Goal: Navigation & Orientation: Go to known website

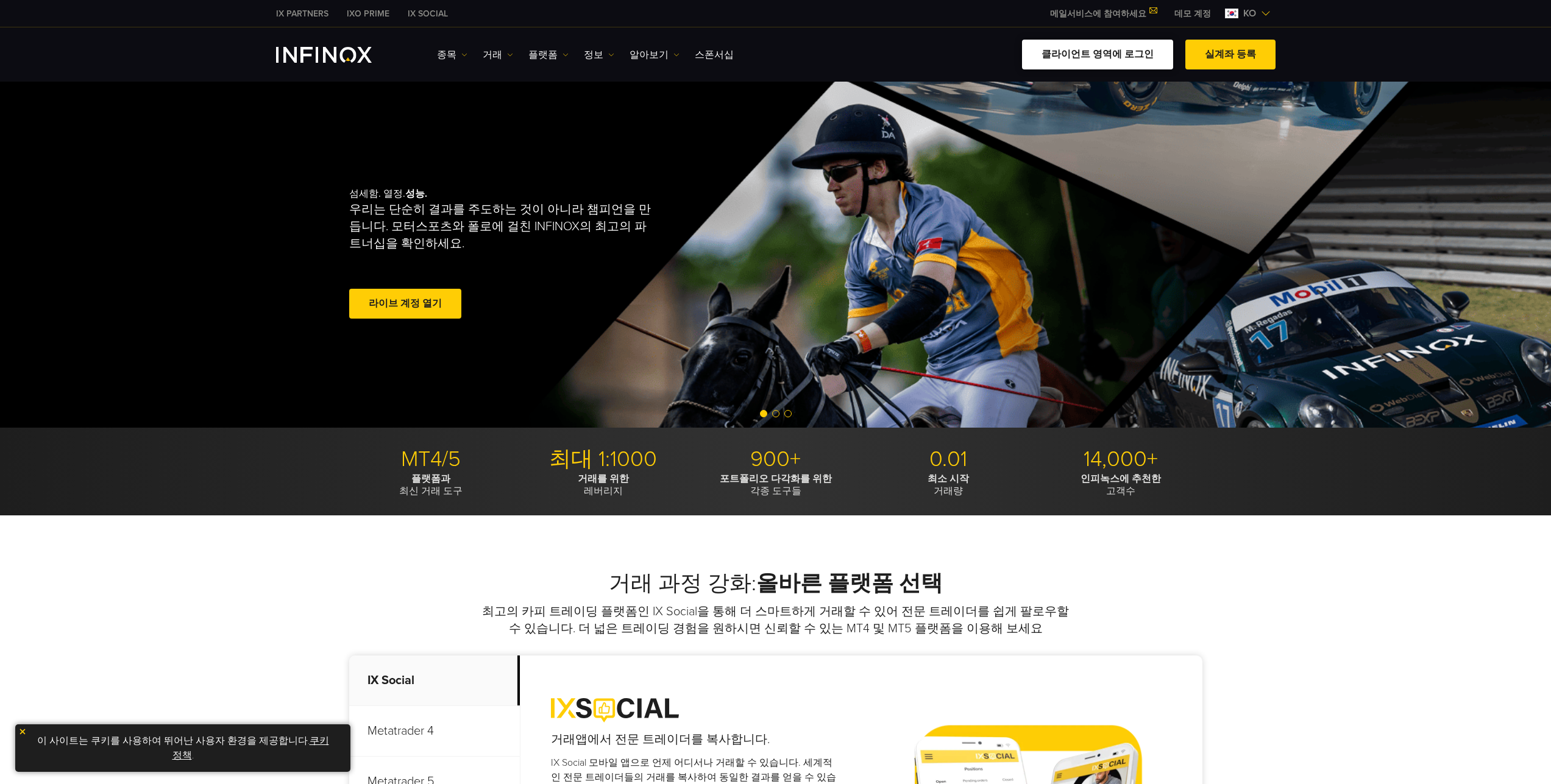
click at [1130, 52] on link "클라이언트 영역에 로그인" at bounding box center [1098, 54] width 151 height 30
click at [1123, 63] on link "클라이언트 영역에 로그인" at bounding box center [1098, 54] width 151 height 30
